Goal: Task Accomplishment & Management: Complete application form

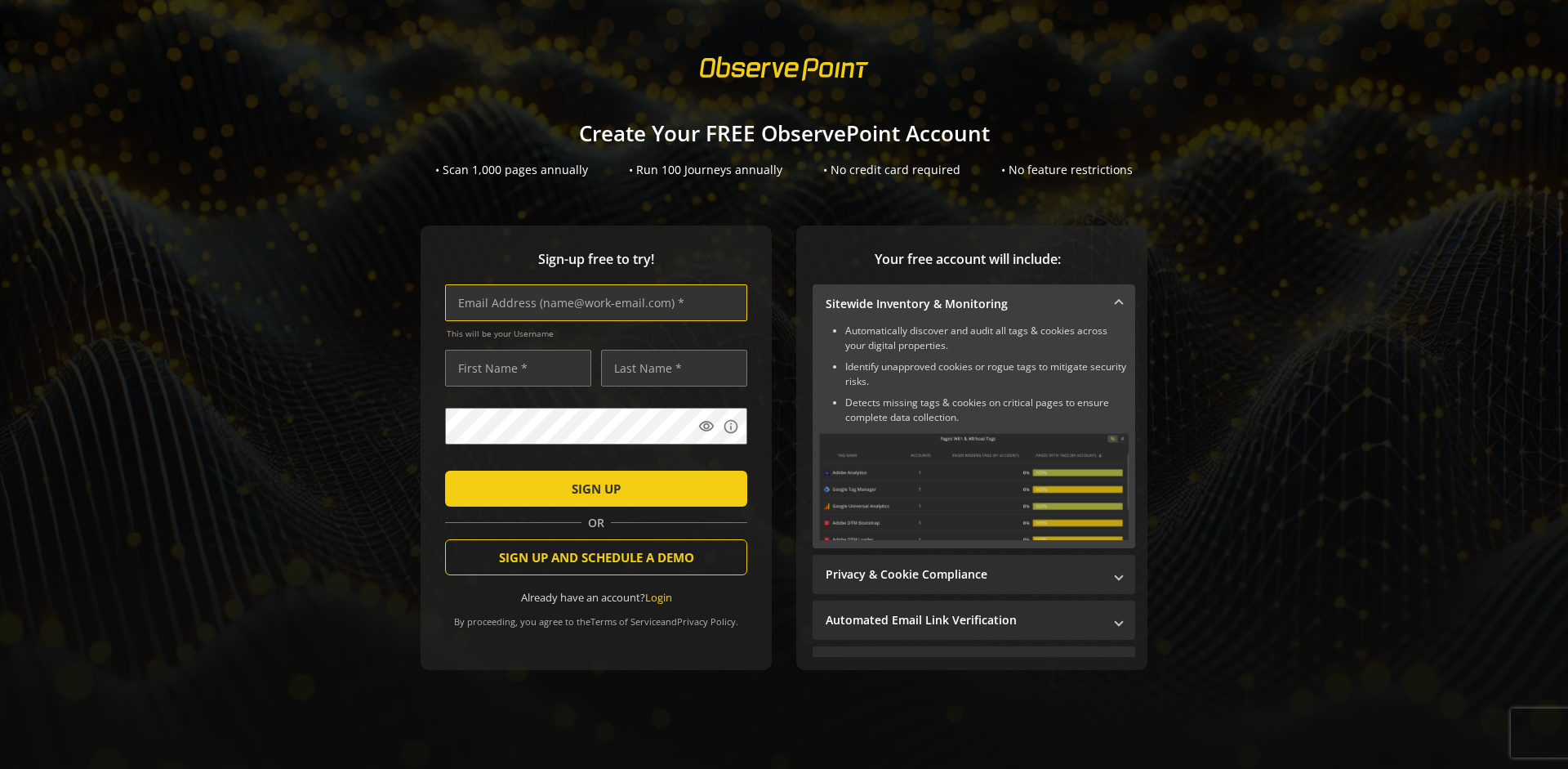
click at [592, 302] on input "text" at bounding box center [596, 302] width 302 height 37
type input "[EMAIL_ADDRESS][DOMAIN_NAME]"
click at [514, 368] on input "text" at bounding box center [518, 368] width 146 height 37
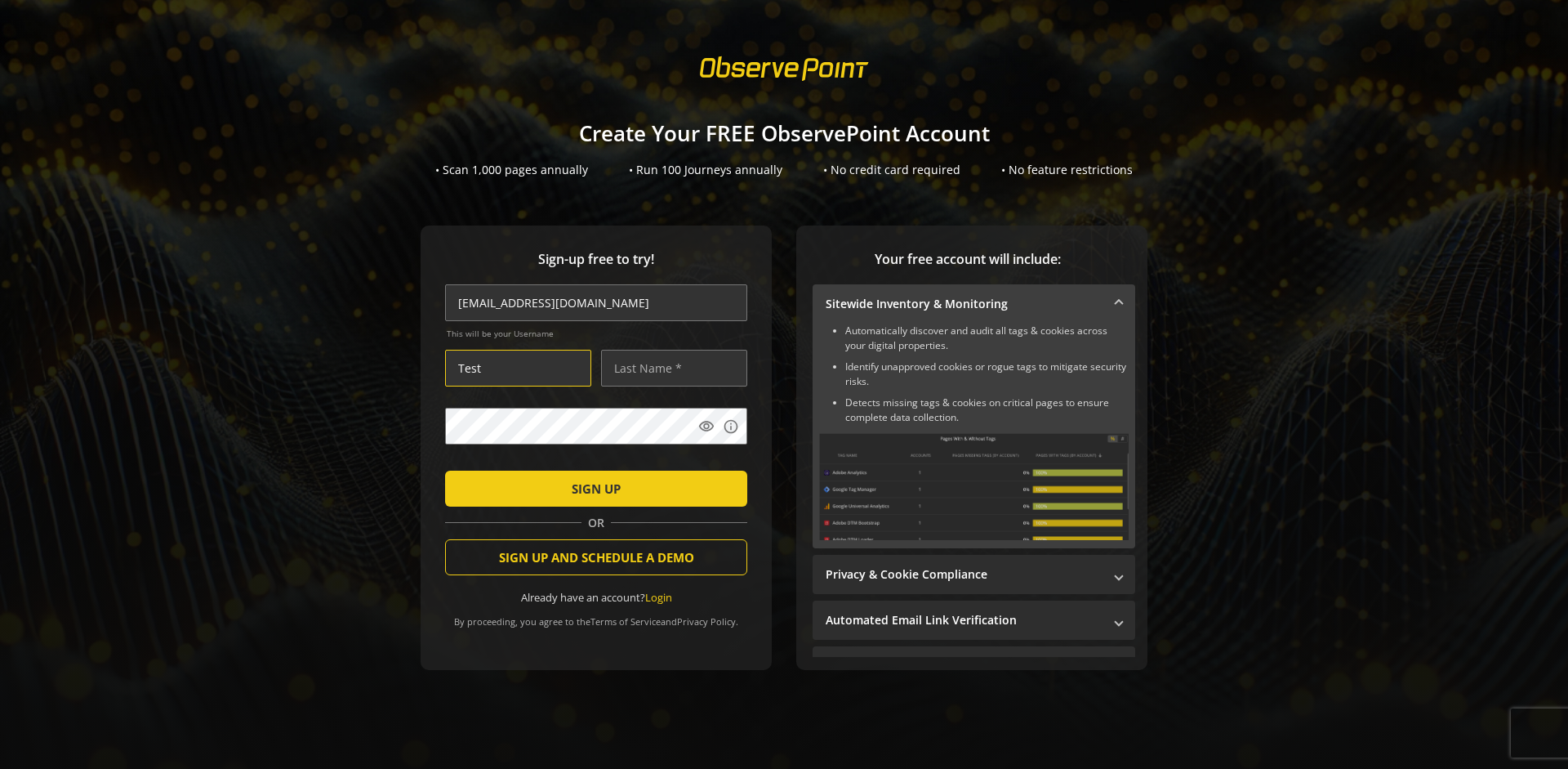
type input "Test"
click at [670, 368] on input "text" at bounding box center [673, 368] width 146 height 37
type input "Test"
click at [592, 487] on span "SIGN UP" at bounding box center [595, 488] width 49 height 29
